Goal: Information Seeking & Learning: Find specific fact

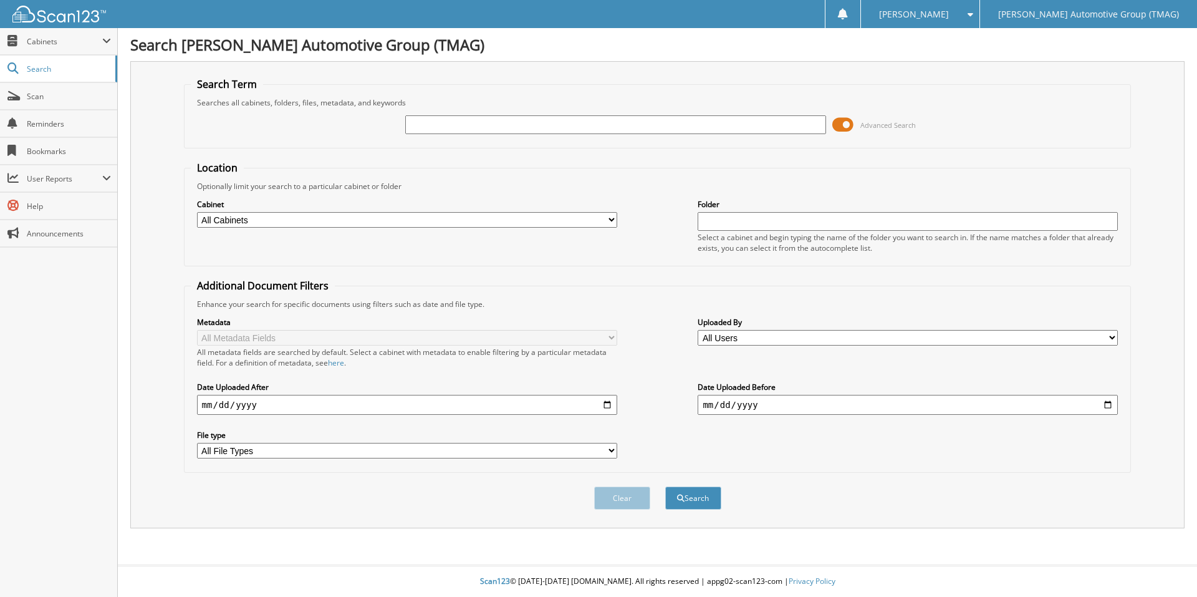
click at [712, 123] on input "text" at bounding box center [615, 124] width 420 height 19
type input "5203189"
click at [665, 486] on button "Search" at bounding box center [693, 497] width 56 height 23
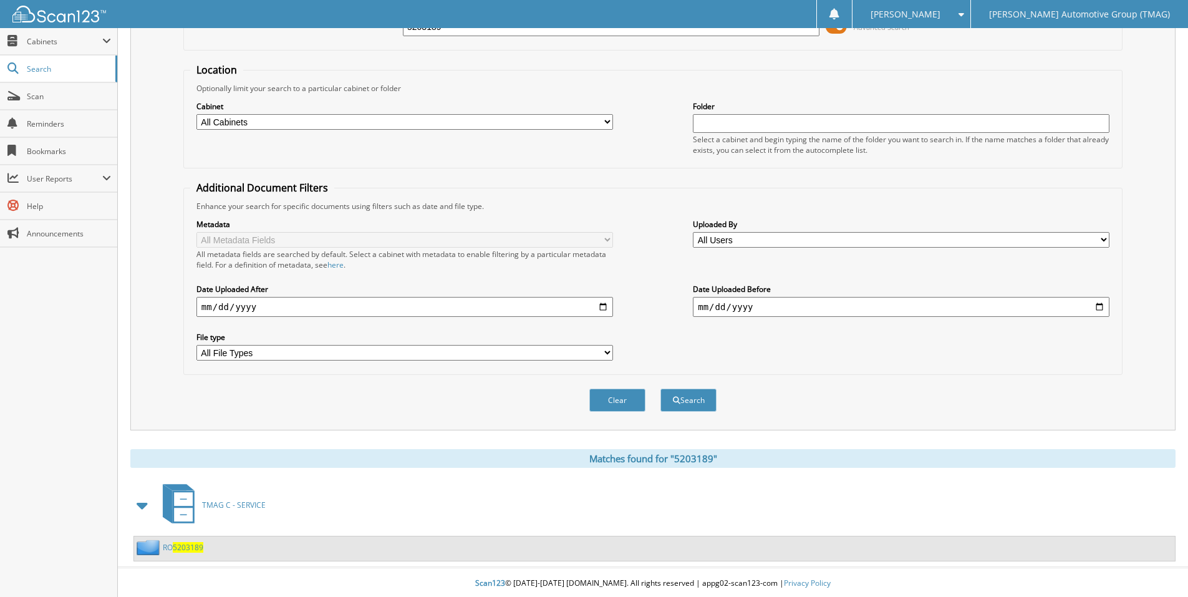
scroll to position [100, 0]
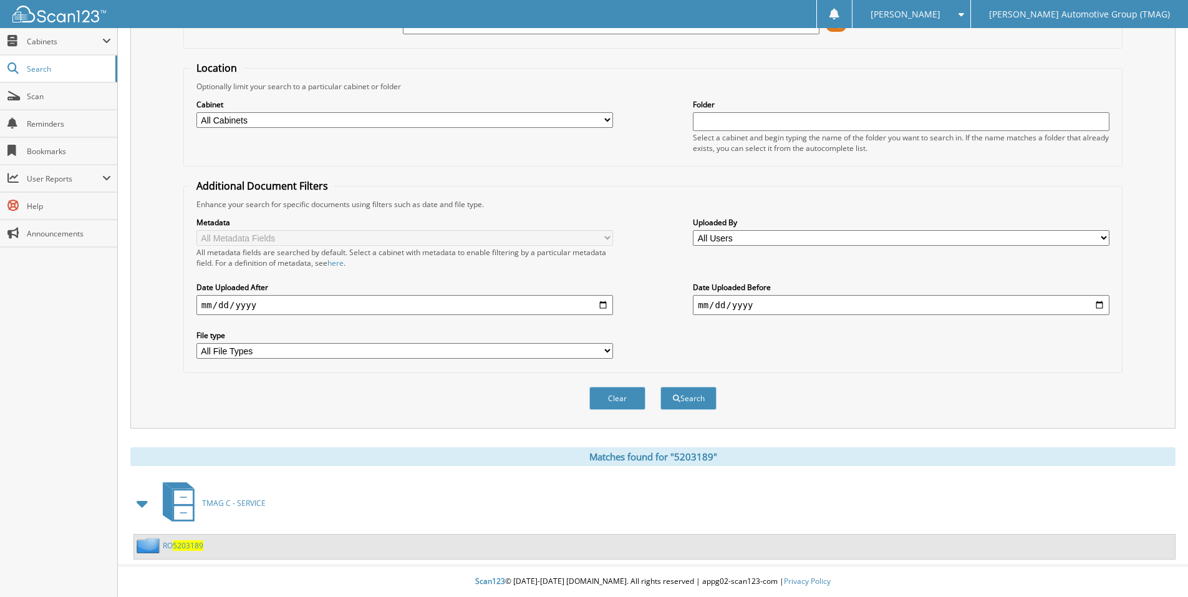
click at [195, 549] on span "5203189" at bounding box center [188, 545] width 31 height 11
